Goal: Find specific page/section

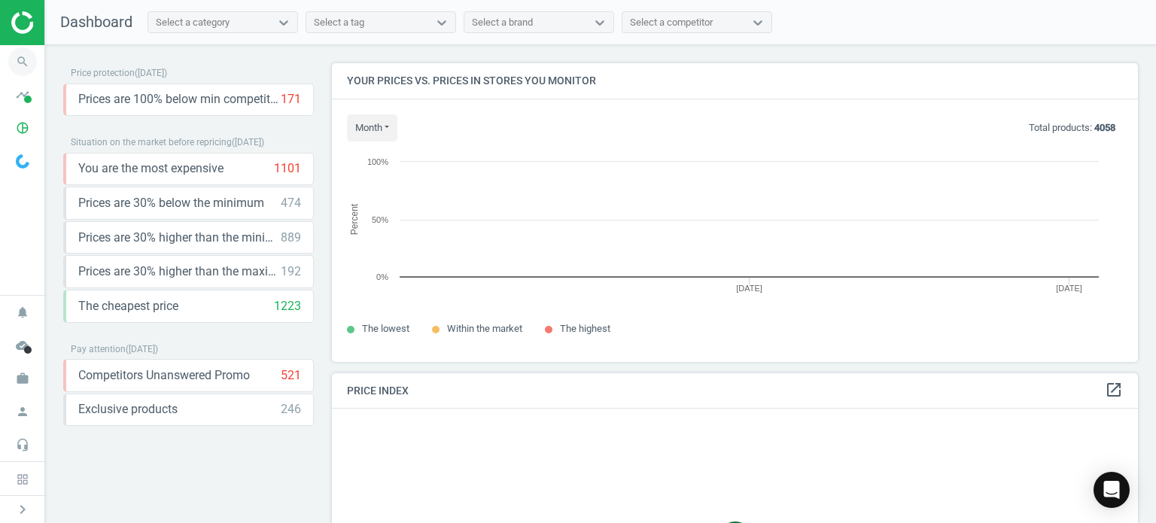
scroll to position [321, 817]
click at [17, 63] on icon "search" at bounding box center [22, 61] width 29 height 29
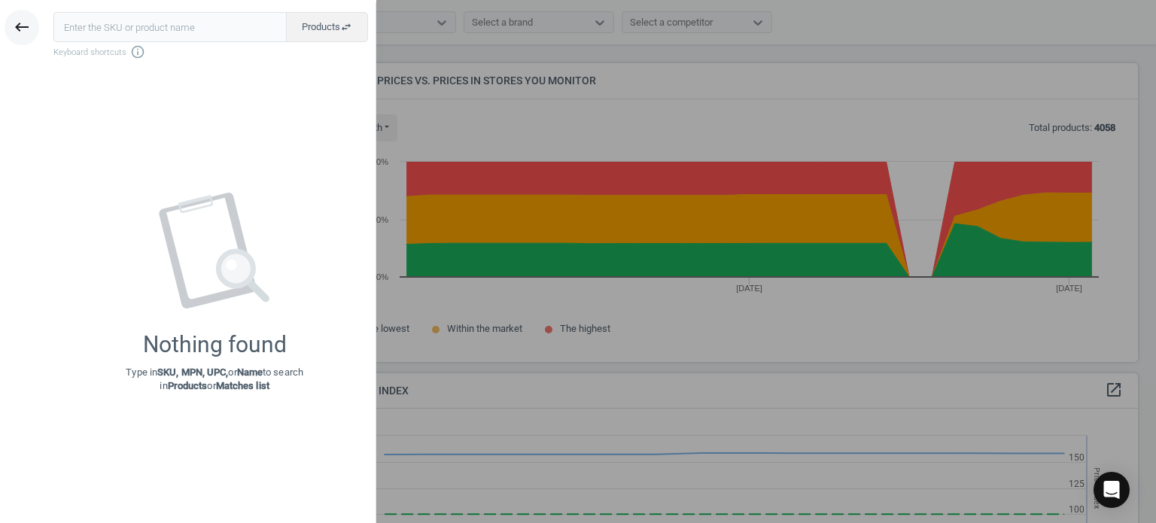
scroll to position [369, 817]
click at [12, 26] on button "keyboard_backspace" at bounding box center [22, 27] width 35 height 35
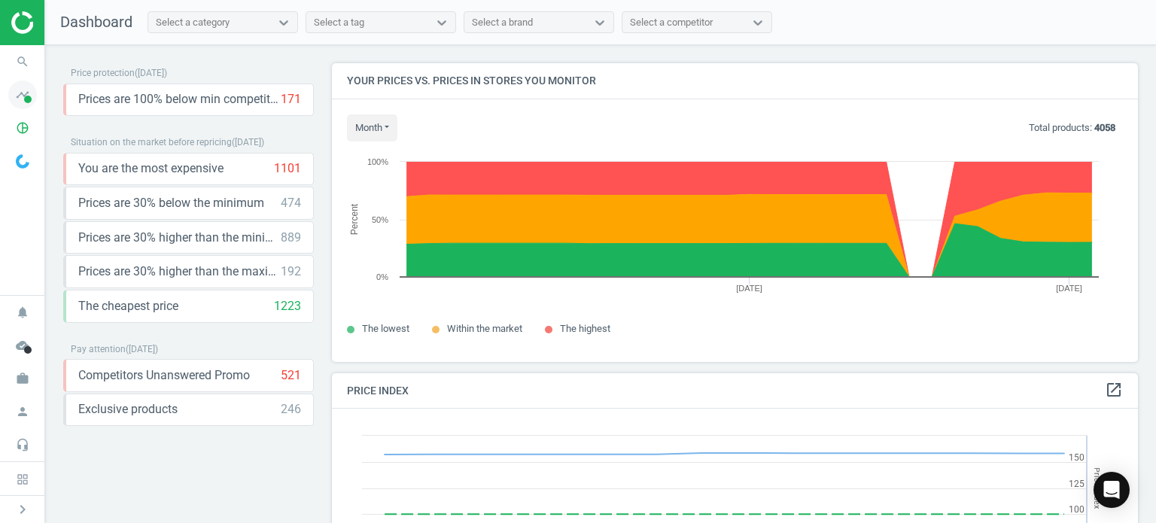
click at [28, 98] on span at bounding box center [28, 100] width 8 height 8
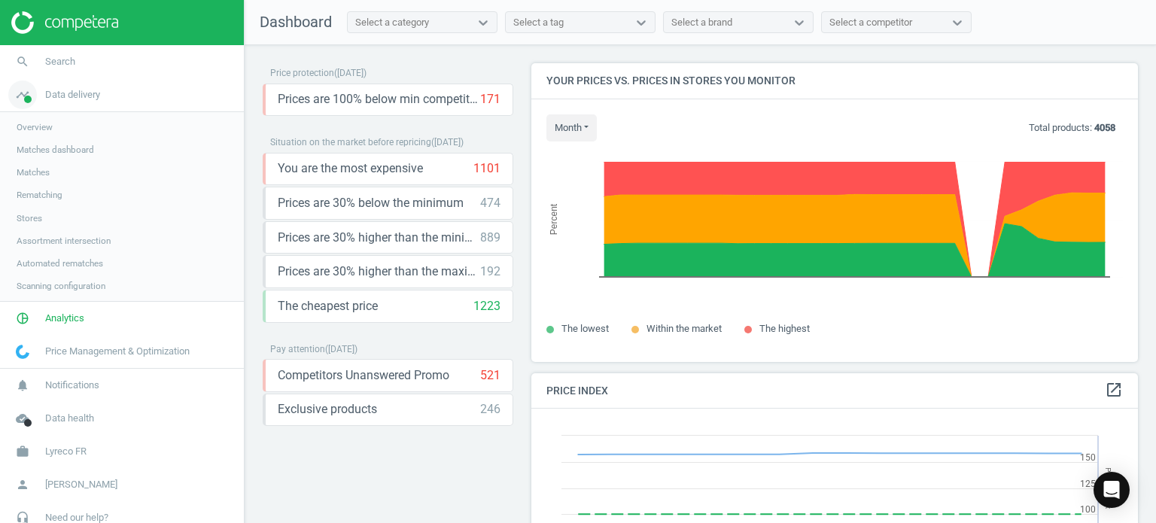
scroll to position [7, 8]
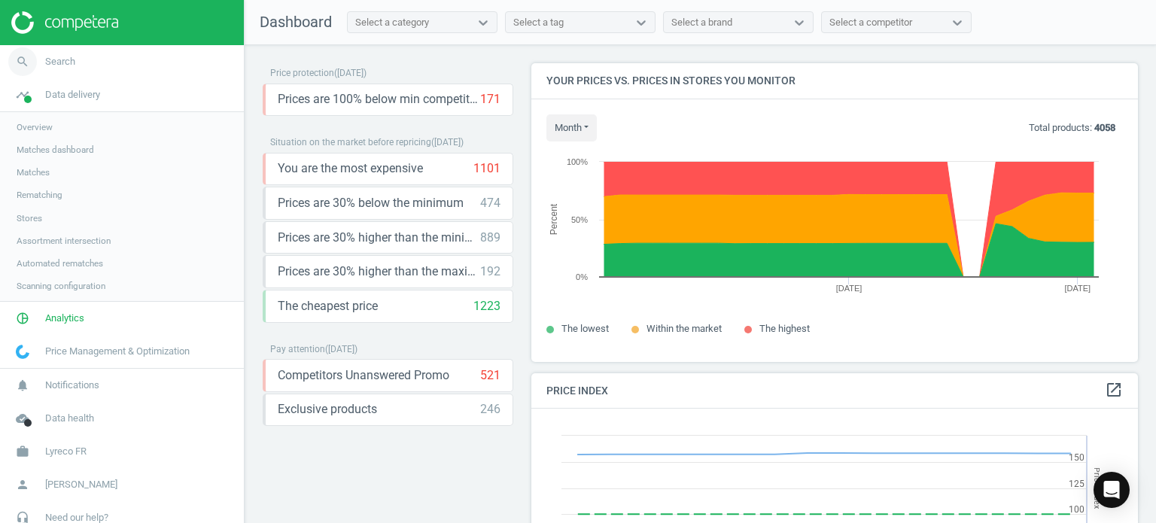
click at [63, 65] on span "Search" at bounding box center [60, 62] width 30 height 14
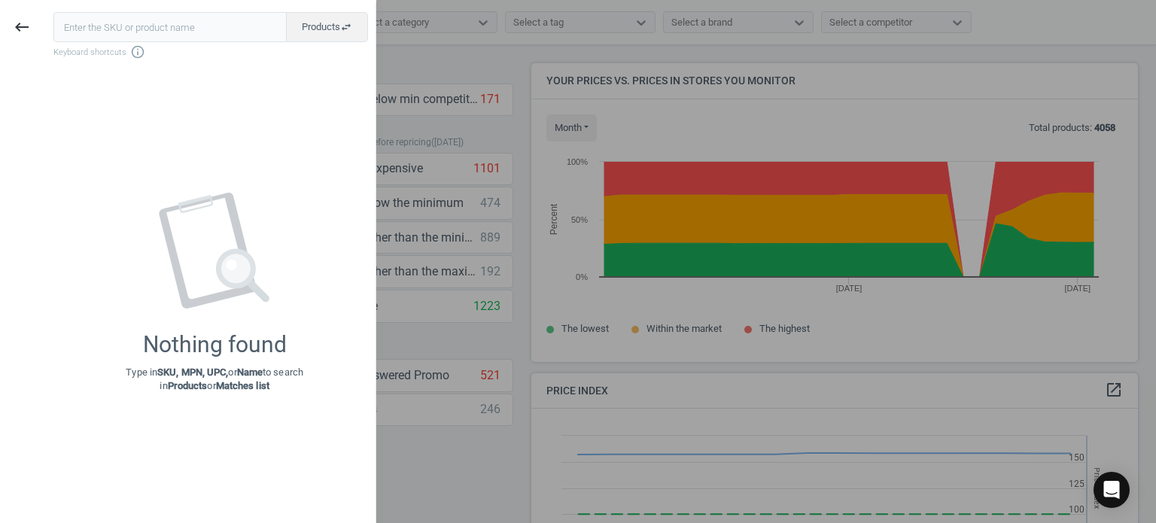
click at [1110, 148] on div at bounding box center [578, 261] width 1156 height 523
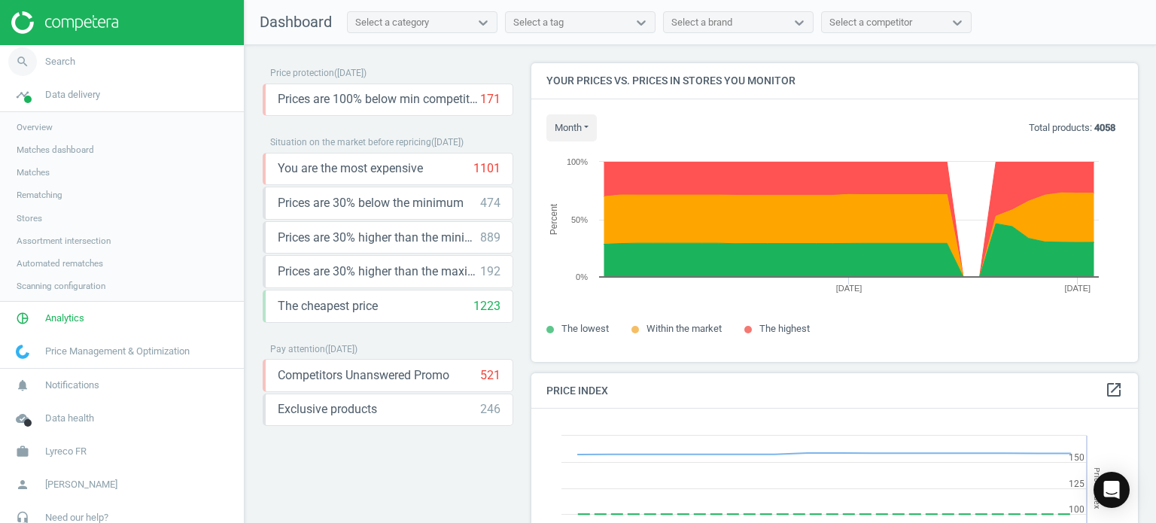
click at [64, 61] on span "Search" at bounding box center [60, 62] width 30 height 14
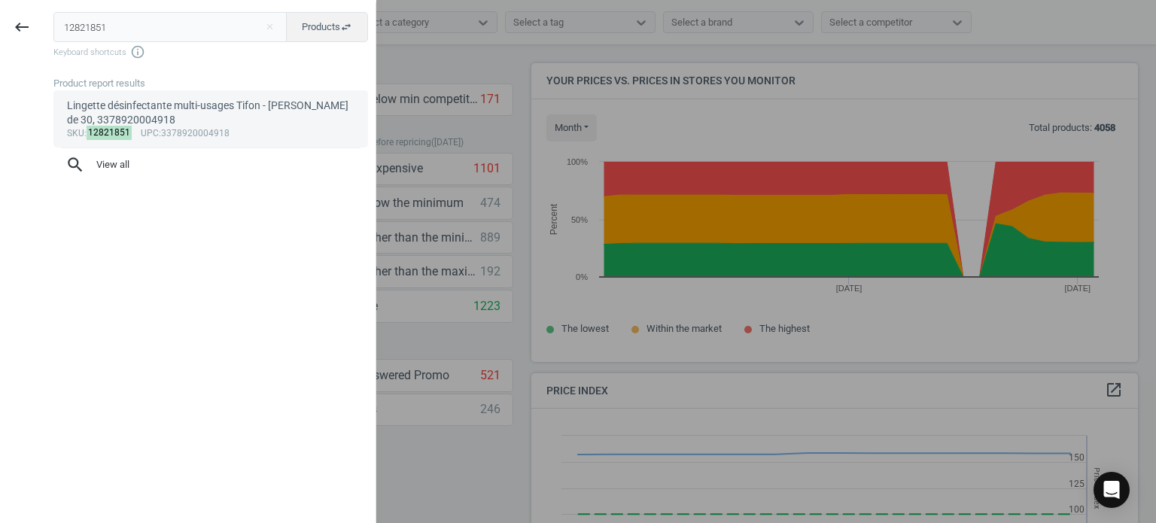
type input "12821851"
click at [231, 102] on div "Lingette désinfectante multi-usages Tifon - paquet de 30, 3378920004918" at bounding box center [211, 113] width 288 height 29
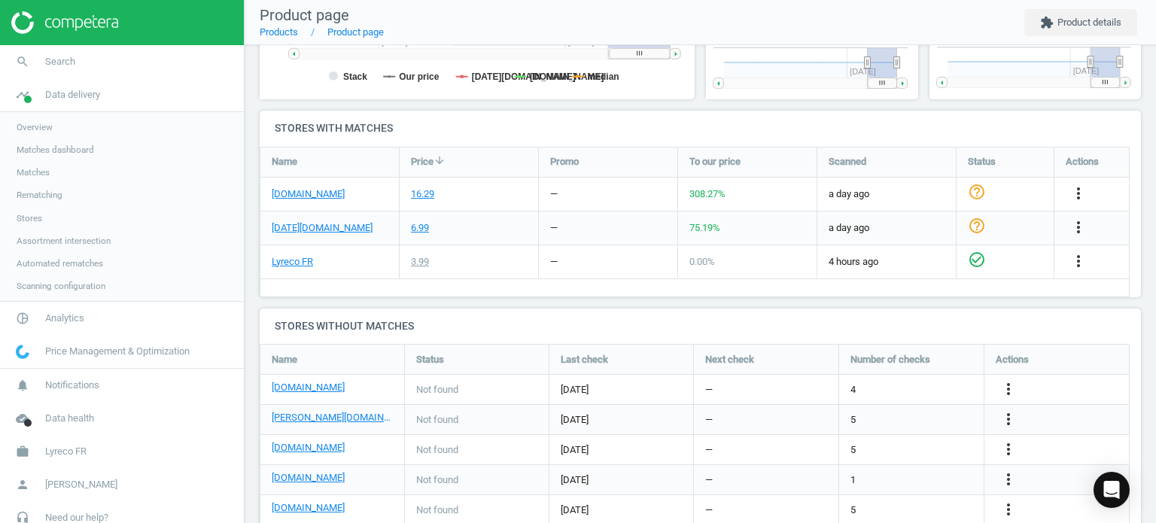
scroll to position [519, 0]
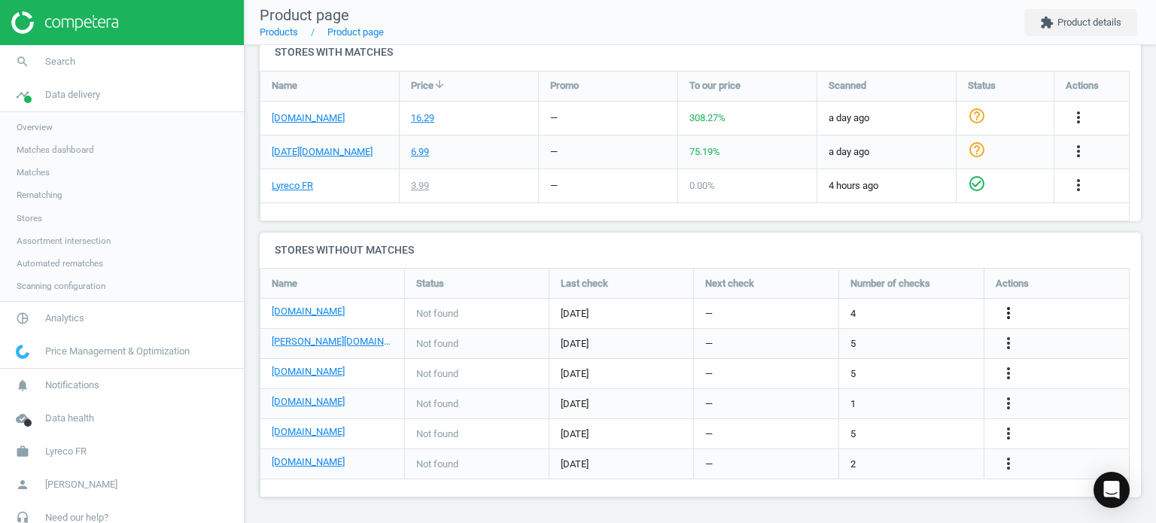
click at [1069, 194] on icon "more_vert" at bounding box center [1078, 185] width 18 height 18
click at [846, 246] on h4 "Stores without matches" at bounding box center [700, 250] width 881 height 35
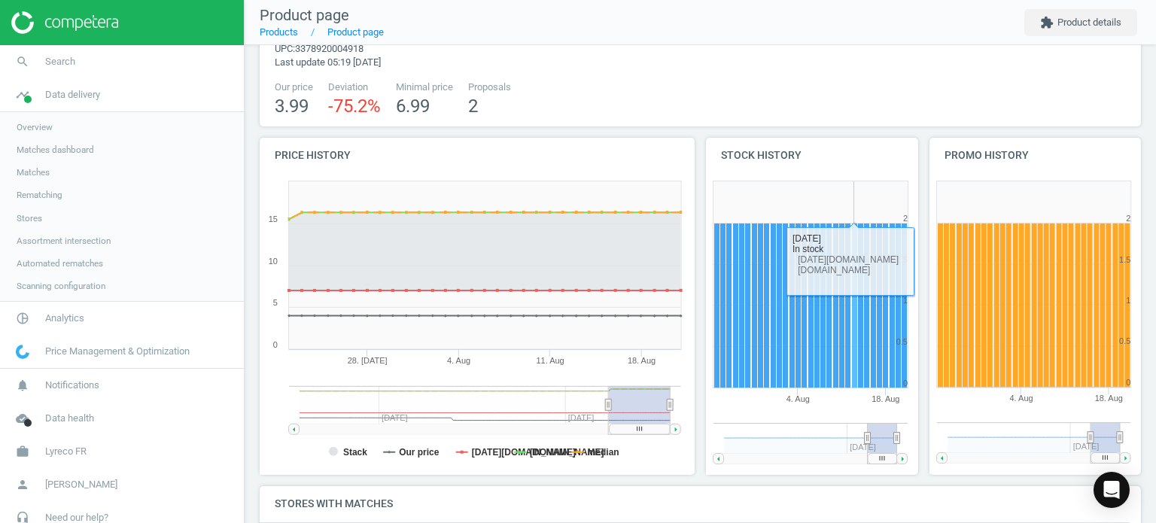
scroll to position [0, 0]
